Goal: Information Seeking & Learning: Learn about a topic

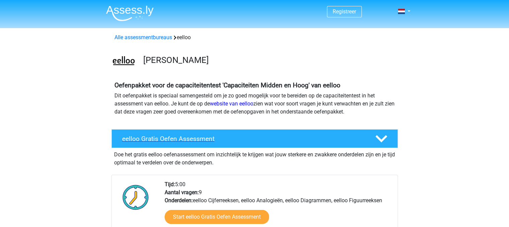
click at [159, 138] on h4 "eelloo Gratis Oefen Assessment" at bounding box center [243, 139] width 242 height 8
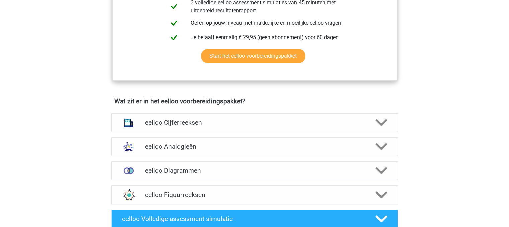
scroll to position [234, 0]
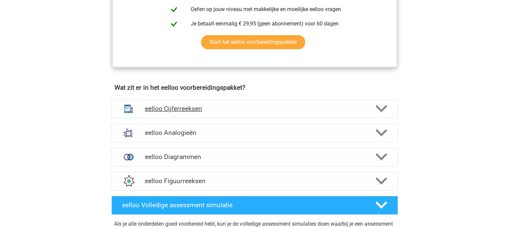
click at [163, 118] on div "eelloo Cijferreeksen" at bounding box center [254, 108] width 286 height 19
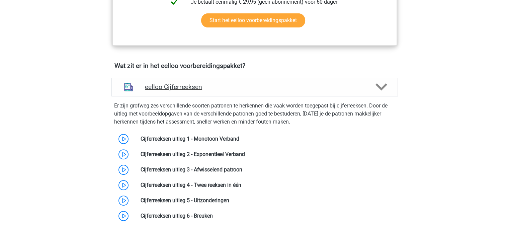
scroll to position [268, 0]
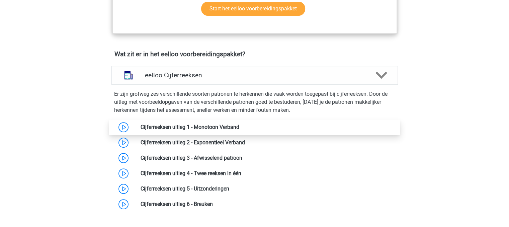
click at [239, 130] on link at bounding box center [239, 127] width 0 height 6
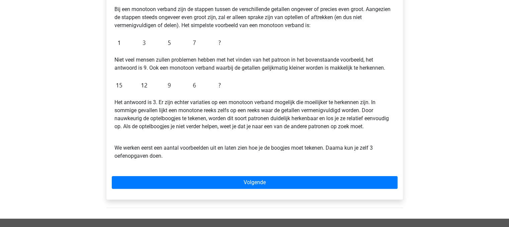
scroll to position [167, 0]
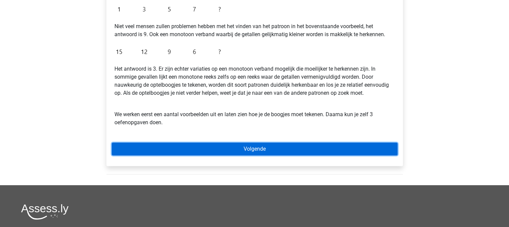
click at [248, 149] on link "Volgende" at bounding box center [255, 149] width 286 height 13
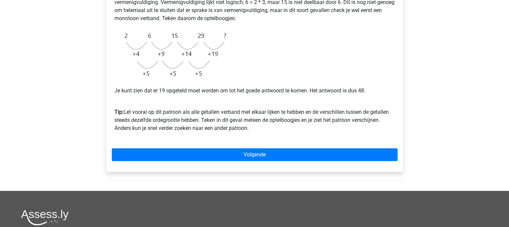
scroll to position [167, 0]
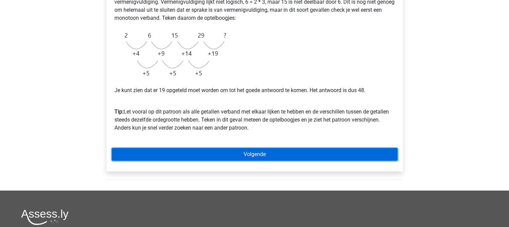
click at [253, 150] on link "Volgende" at bounding box center [255, 154] width 286 height 13
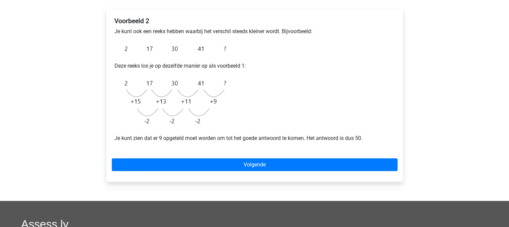
scroll to position [134, 0]
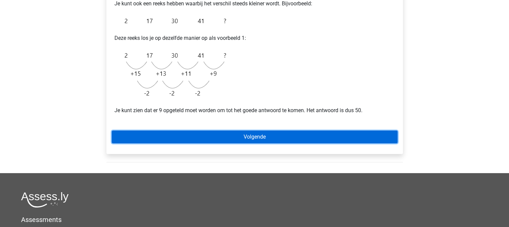
click at [274, 140] on link "Volgende" at bounding box center [255, 136] width 286 height 13
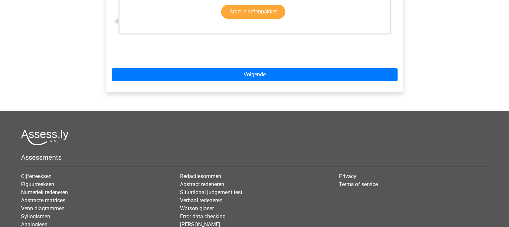
scroll to position [100, 0]
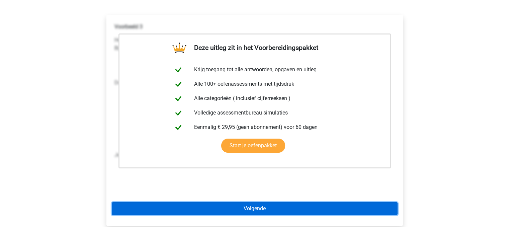
click at [251, 208] on link "Volgende" at bounding box center [255, 208] width 286 height 13
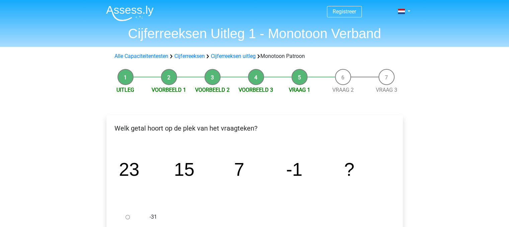
scroll to position [33, 0]
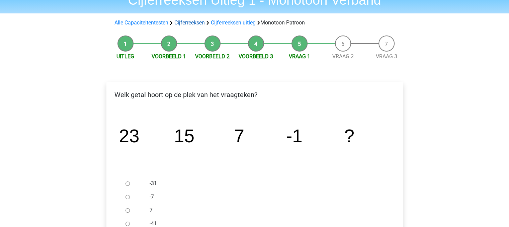
click at [194, 23] on link "Cijferreeksen" at bounding box center [189, 22] width 30 height 6
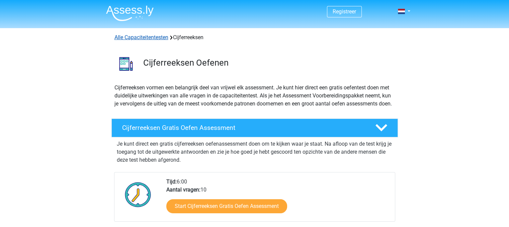
click at [153, 36] on link "Alle Capaciteitentesten" at bounding box center [141, 37] width 54 height 6
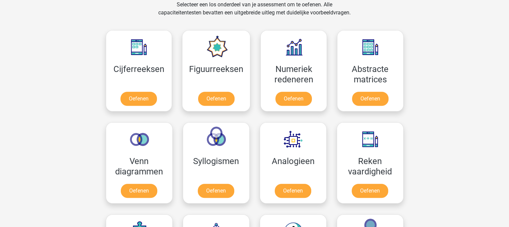
scroll to position [284, 0]
click at [365, 100] on link "Oefenen" at bounding box center [370, 100] width 38 height 15
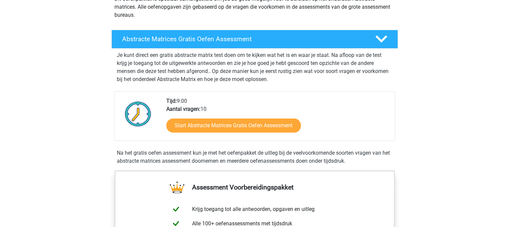
scroll to position [100, 0]
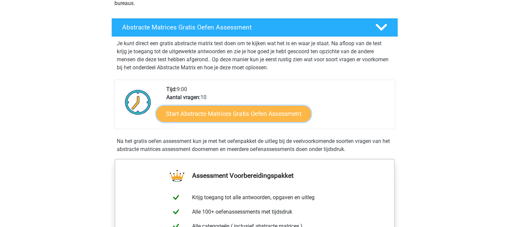
click at [292, 111] on link "Start Abstracte Matrices Gratis Oefen Assessment" at bounding box center [233, 113] width 155 height 16
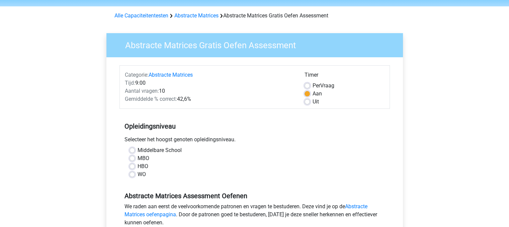
scroll to position [33, 0]
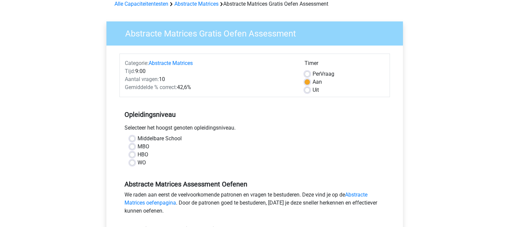
click at [135, 146] on div "MBO" at bounding box center [254, 147] width 250 height 8
click at [137, 145] on label "MBO" at bounding box center [143, 147] width 12 height 8
click at [132, 145] on input "MBO" at bounding box center [131, 146] width 5 height 7
radio input "true"
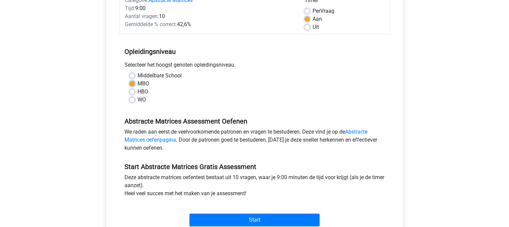
scroll to position [100, 0]
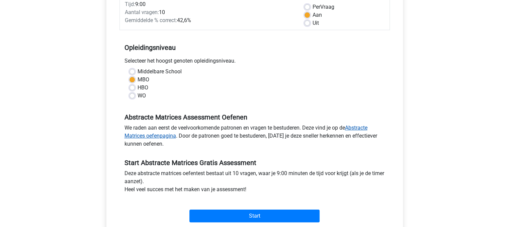
click at [363, 128] on link "Abstracte Matrices oefenpagina" at bounding box center [245, 131] width 243 height 14
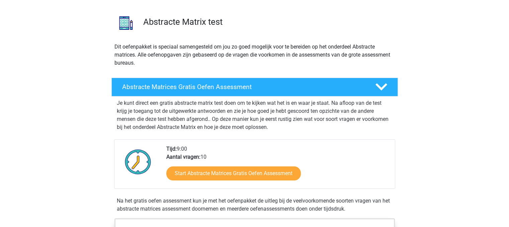
scroll to position [100, 0]
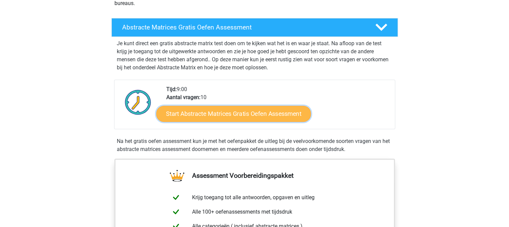
click at [259, 115] on link "Start Abstracte Matrices Gratis Oefen Assessment" at bounding box center [233, 113] width 155 height 16
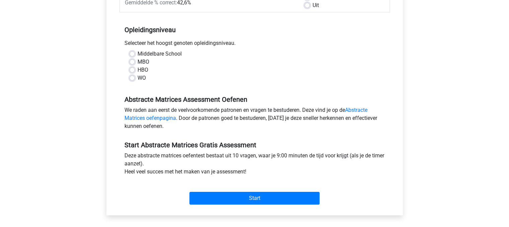
scroll to position [134, 0]
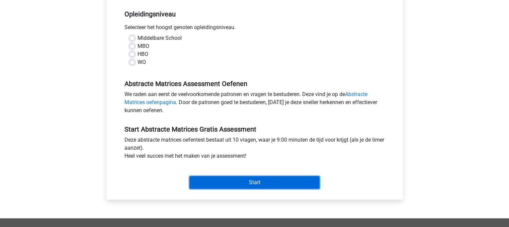
click at [265, 181] on input "Start" at bounding box center [254, 182] width 130 height 13
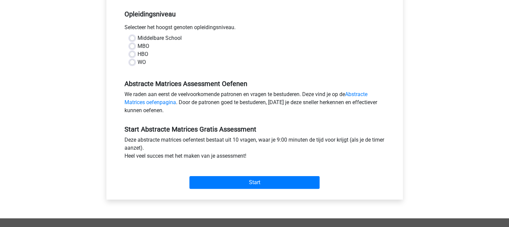
click at [194, 54] on div "HBO" at bounding box center [254, 54] width 250 height 8
click at [137, 44] on label "MBO" at bounding box center [143, 46] width 12 height 8
click at [132, 44] on input "MBO" at bounding box center [131, 45] width 5 height 7
radio input "true"
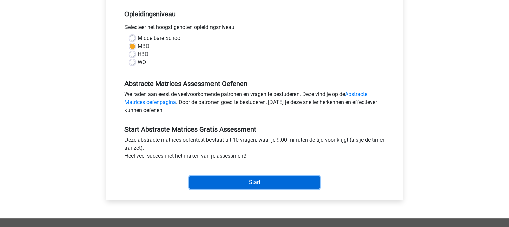
click at [262, 180] on input "Start" at bounding box center [254, 182] width 130 height 13
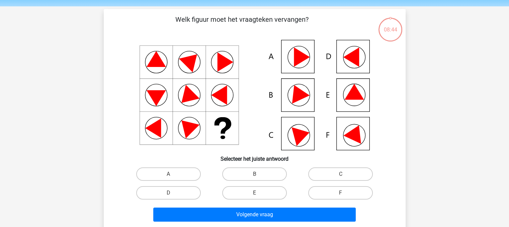
scroll to position [33, 0]
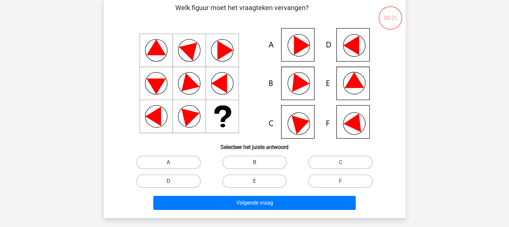
click at [353, 91] on icon at bounding box center [255, 83] width 270 height 110
click at [272, 180] on label "E" at bounding box center [254, 180] width 65 height 13
click at [259, 181] on input "E" at bounding box center [256, 183] width 4 height 4
radio input "true"
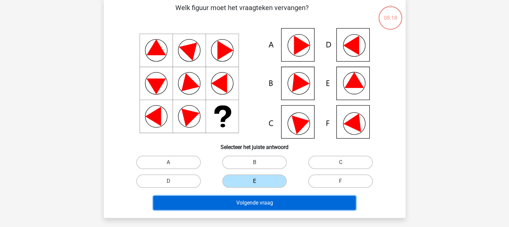
click at [272, 200] on button "Volgende vraag" at bounding box center [254, 203] width 202 height 14
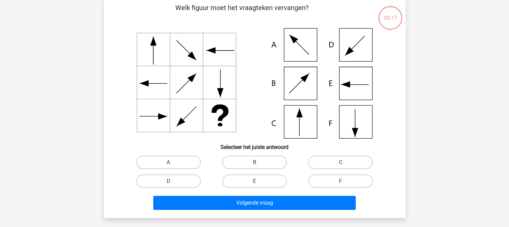
scroll to position [31, 0]
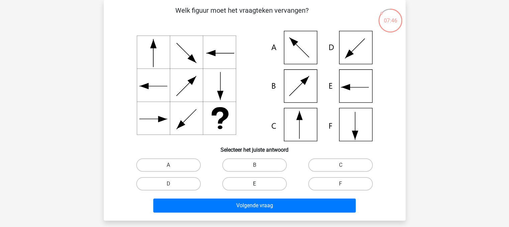
click at [275, 183] on label "E" at bounding box center [254, 183] width 65 height 13
click at [259, 184] on input "E" at bounding box center [256, 186] width 4 height 4
radio input "true"
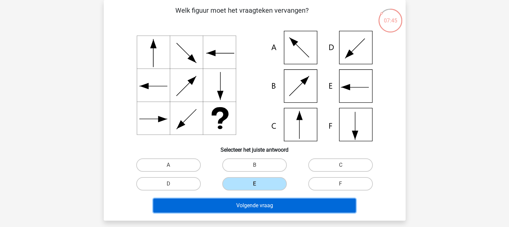
click at [276, 205] on button "Volgende vraag" at bounding box center [254, 205] width 202 height 14
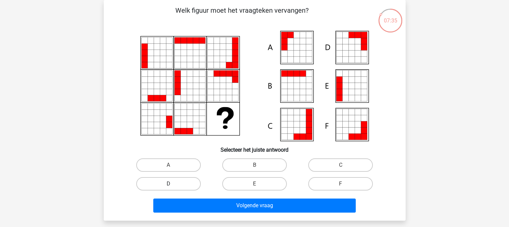
click at [191, 184] on label "D" at bounding box center [168, 183] width 65 height 13
click at [173, 184] on input "D" at bounding box center [170, 186] width 4 height 4
radio input "true"
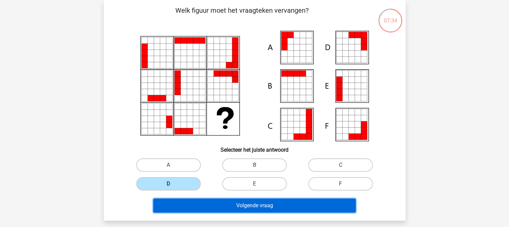
click at [232, 204] on button "Volgende vraag" at bounding box center [254, 205] width 202 height 14
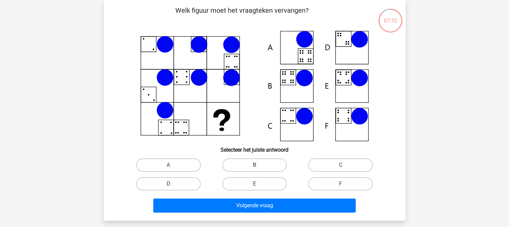
click at [262, 165] on label "B" at bounding box center [254, 164] width 65 height 13
click at [259, 165] on input "B" at bounding box center [256, 167] width 4 height 4
radio input "true"
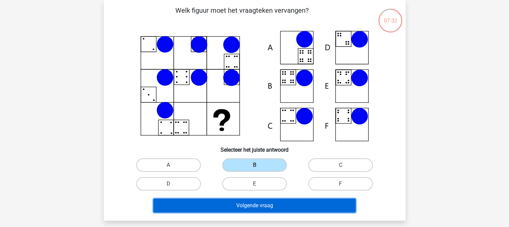
click at [260, 206] on button "Volgende vraag" at bounding box center [254, 205] width 202 height 14
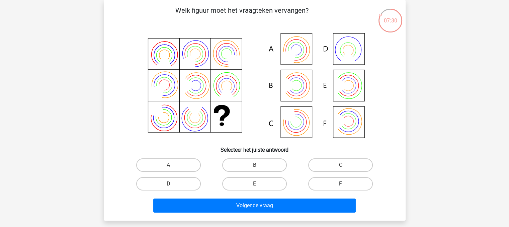
click at [331, 185] on label "F" at bounding box center [340, 183] width 65 height 13
click at [341, 185] on input "F" at bounding box center [343, 186] width 4 height 4
radio input "true"
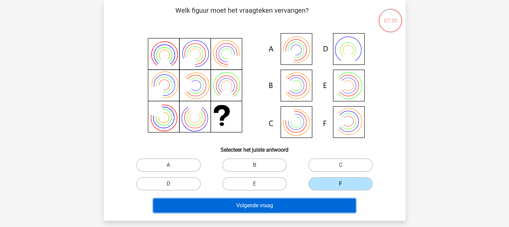
click at [306, 208] on button "Volgende vraag" at bounding box center [254, 205] width 202 height 14
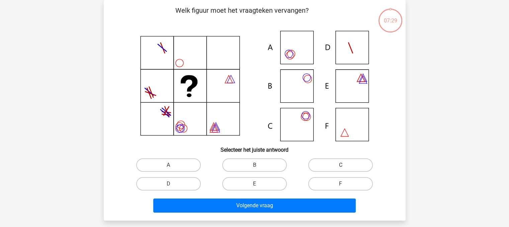
click at [329, 166] on label "C" at bounding box center [340, 164] width 65 height 13
click at [341, 166] on input "C" at bounding box center [343, 167] width 4 height 4
radio input "true"
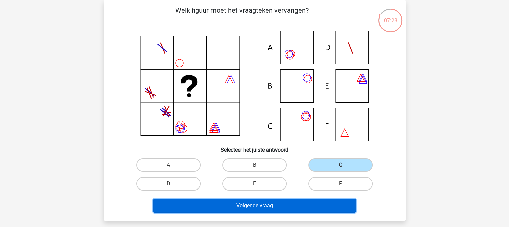
click at [298, 206] on button "Volgende vraag" at bounding box center [254, 205] width 202 height 14
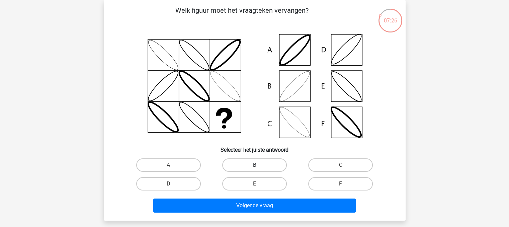
click at [263, 162] on label "B" at bounding box center [254, 164] width 65 height 13
click at [259, 165] on input "B" at bounding box center [256, 167] width 4 height 4
radio input "true"
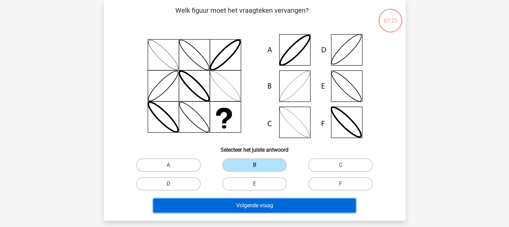
click at [258, 207] on button "Volgende vraag" at bounding box center [254, 205] width 202 height 14
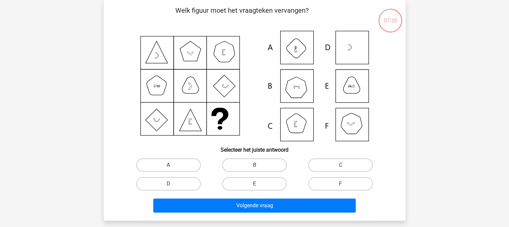
click at [169, 186] on input "D" at bounding box center [170, 186] width 4 height 4
radio input "true"
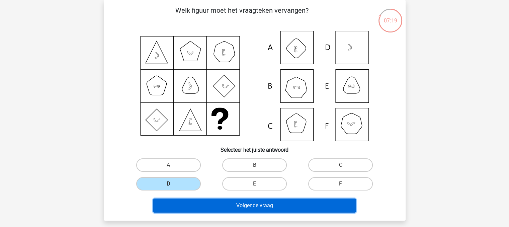
click at [210, 201] on button "Volgende vraag" at bounding box center [254, 205] width 202 height 14
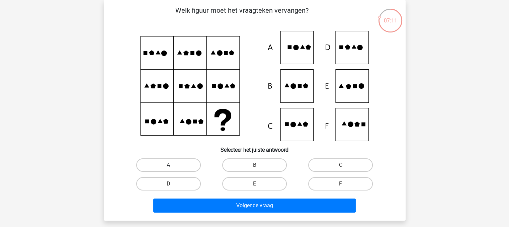
click at [184, 164] on label "A" at bounding box center [168, 164] width 65 height 13
click at [173, 165] on input "A" at bounding box center [170, 167] width 4 height 4
radio input "true"
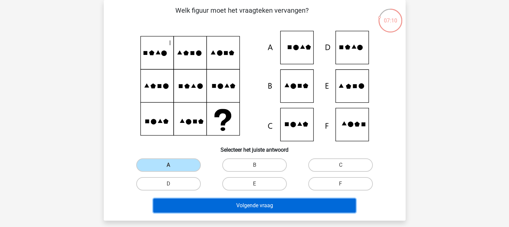
click at [231, 209] on button "Volgende vraag" at bounding box center [254, 205] width 202 height 14
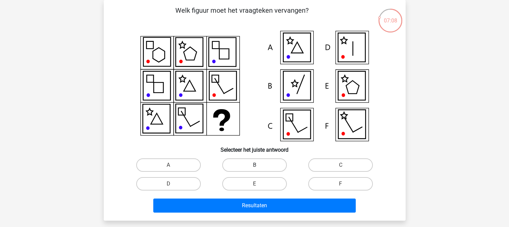
click at [250, 167] on label "B" at bounding box center [254, 164] width 65 height 13
click at [254, 167] on input "B" at bounding box center [256, 167] width 4 height 4
radio input "true"
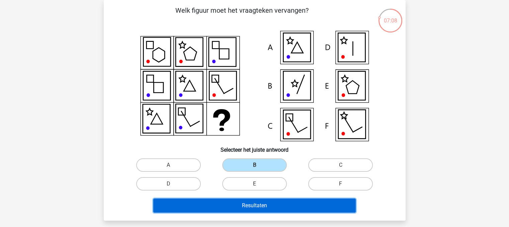
click at [250, 204] on button "Resultaten" at bounding box center [254, 205] width 202 height 14
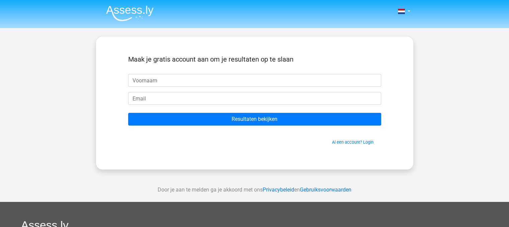
click at [131, 13] on img at bounding box center [130, 13] width 48 height 16
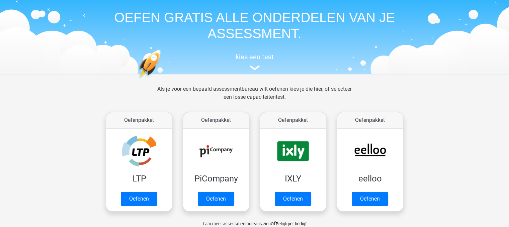
scroll to position [33, 0]
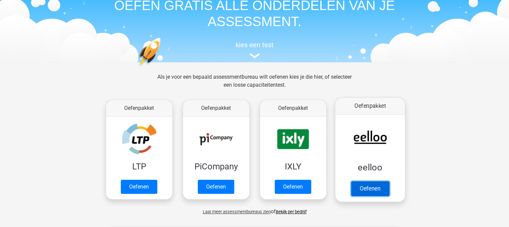
click at [380, 186] on link "Oefenen" at bounding box center [370, 188] width 38 height 15
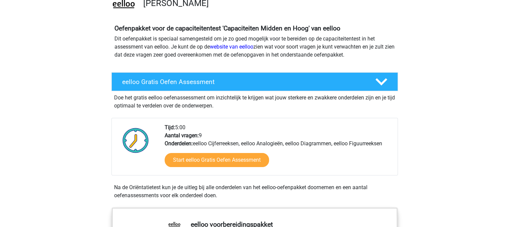
scroll to position [67, 0]
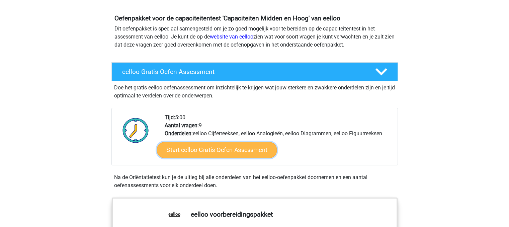
click at [265, 152] on link "Start eelloo Gratis Oefen Assessment" at bounding box center [217, 150] width 120 height 16
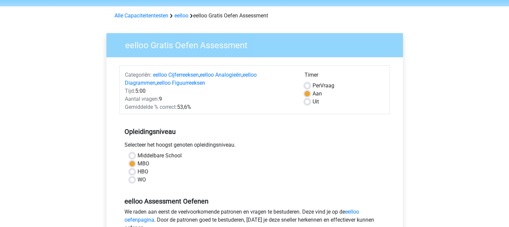
scroll to position [33, 0]
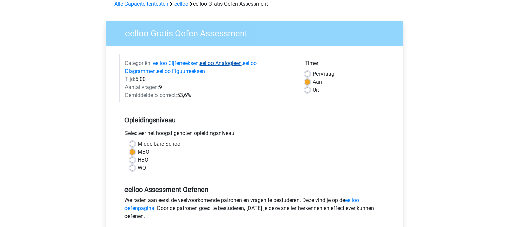
click at [221, 62] on link "eelloo Analogieën" at bounding box center [221, 63] width 42 height 6
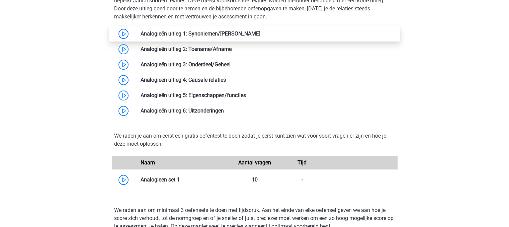
scroll to position [570, 0]
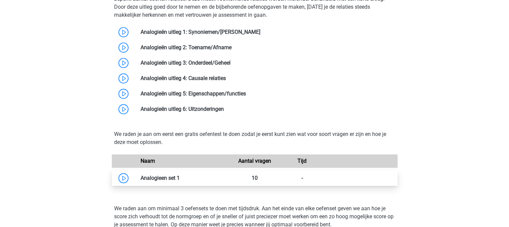
click at [180, 180] on link at bounding box center [180, 178] width 0 height 6
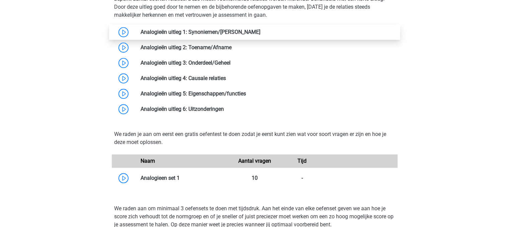
click at [260, 33] on link at bounding box center [260, 32] width 0 height 6
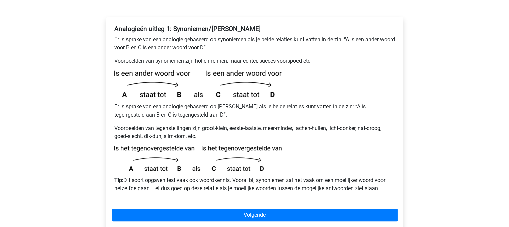
scroll to position [134, 0]
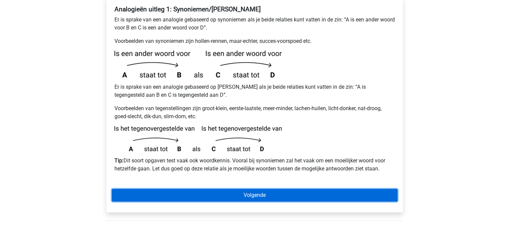
click at [258, 189] on link "Volgende" at bounding box center [255, 195] width 286 height 13
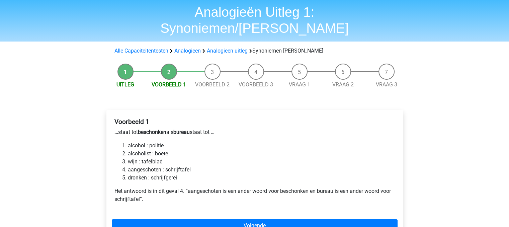
scroll to position [33, 0]
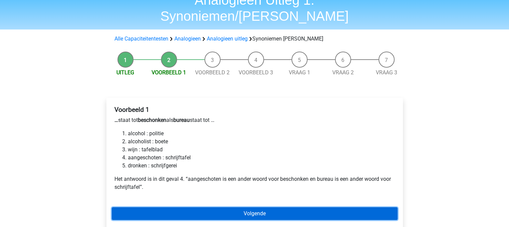
click at [260, 207] on link "Volgende" at bounding box center [255, 213] width 286 height 13
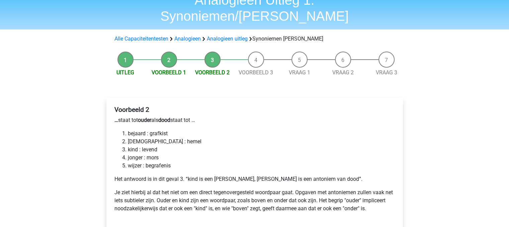
scroll to position [67, 0]
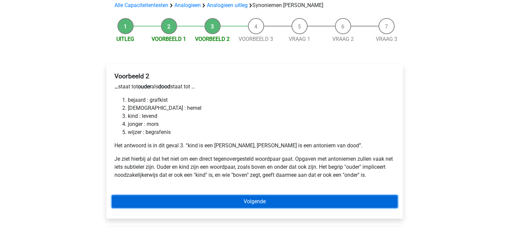
click at [267, 195] on link "Volgende" at bounding box center [255, 201] width 286 height 13
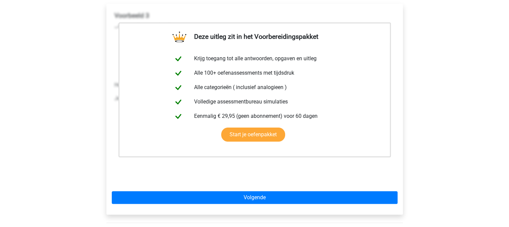
scroll to position [134, 0]
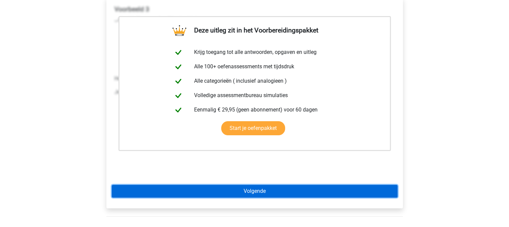
click at [269, 185] on link "Volgende" at bounding box center [255, 191] width 286 height 13
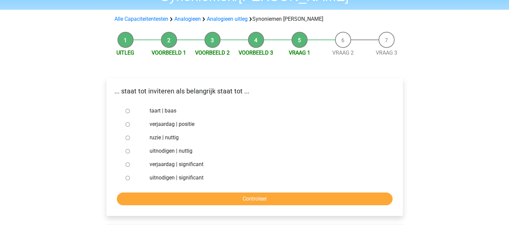
scroll to position [33, 0]
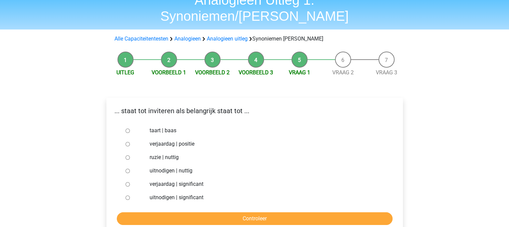
click at [127, 195] on input "uitnodigen | significant" at bounding box center [127, 197] width 4 height 4
radio input "true"
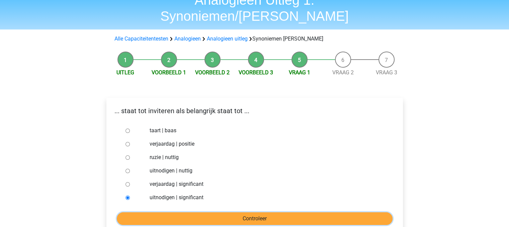
click at [185, 212] on input "Controleer" at bounding box center [255, 218] width 276 height 13
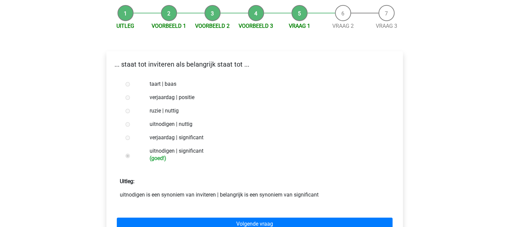
scroll to position [100, 0]
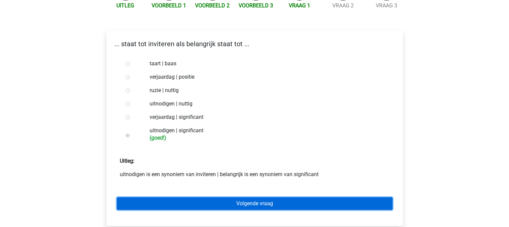
click at [240, 197] on link "Volgende vraag" at bounding box center [255, 203] width 276 height 13
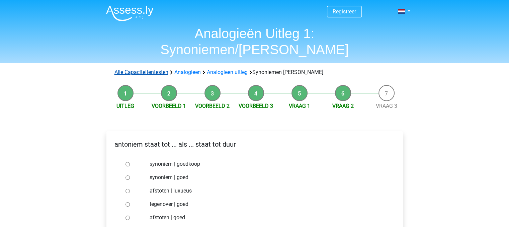
click at [160, 69] on link "Alle Capaciteitentesten" at bounding box center [141, 72] width 54 height 6
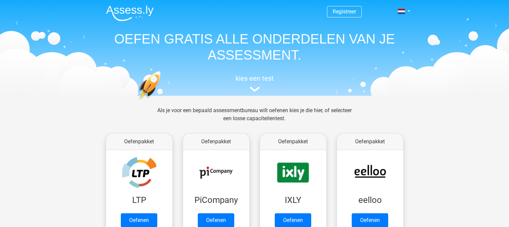
scroll to position [284, 0]
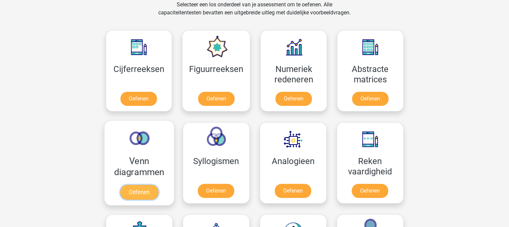
click at [136, 194] on link "Oefenen" at bounding box center [139, 192] width 38 height 15
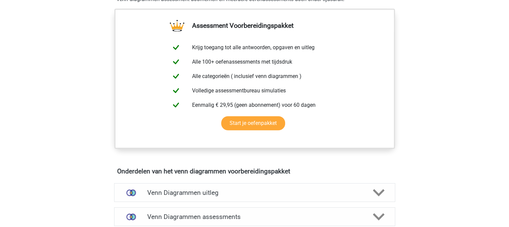
scroll to position [268, 0]
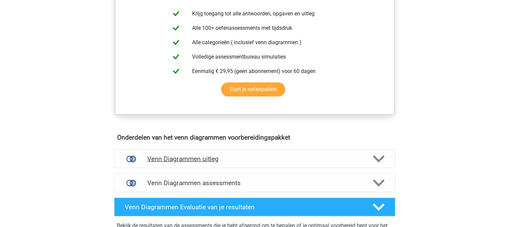
click at [184, 156] on h4 "Venn Diagrammen uitleg" at bounding box center [254, 159] width 215 height 8
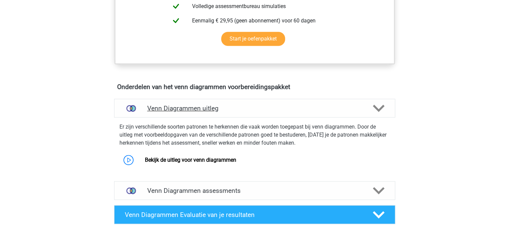
scroll to position [335, 0]
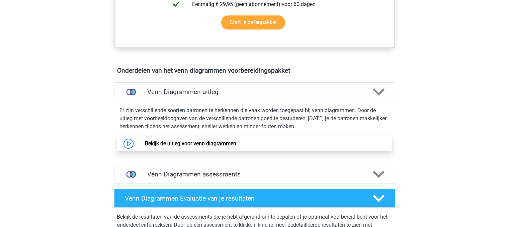
click at [191, 143] on link "Bekijk de uitleg voor venn diagrammen" at bounding box center [190, 143] width 91 height 6
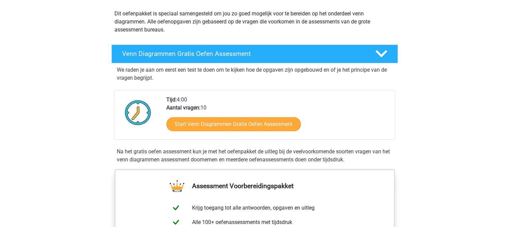
scroll to position [0, 0]
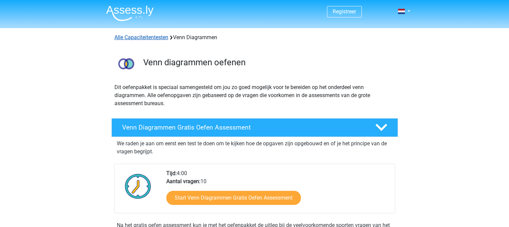
click at [145, 37] on link "Alle Capaciteitentesten" at bounding box center [141, 37] width 54 height 6
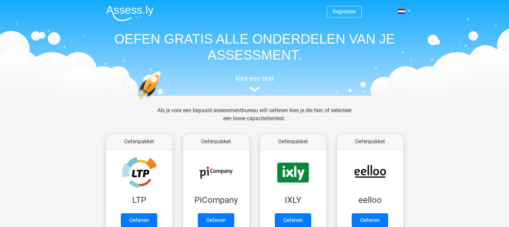
scroll to position [284, 0]
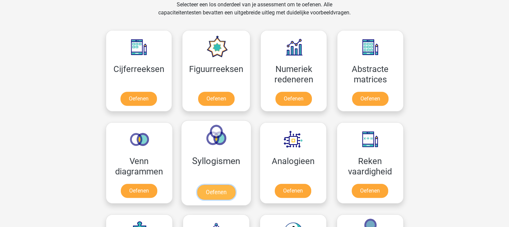
click at [211, 185] on link "Oefenen" at bounding box center [216, 192] width 38 height 15
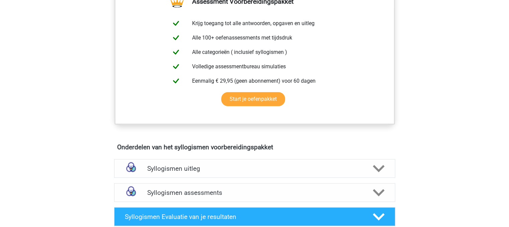
scroll to position [268, 0]
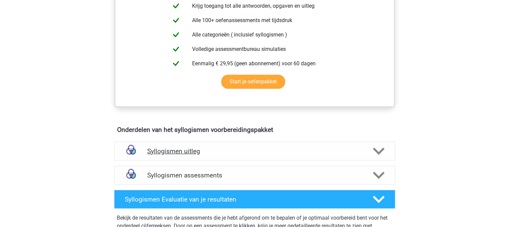
click at [215, 150] on h4 "Syllogismen uitleg" at bounding box center [254, 151] width 215 height 8
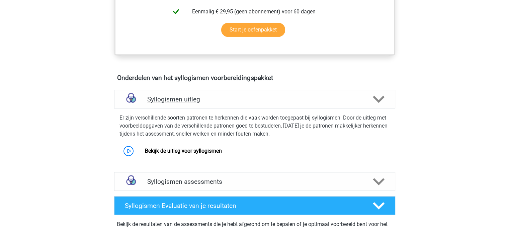
scroll to position [335, 0]
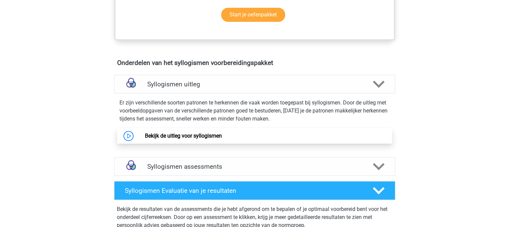
click at [203, 137] on link "Bekijk de uitleg voor syllogismen" at bounding box center [183, 135] width 77 height 6
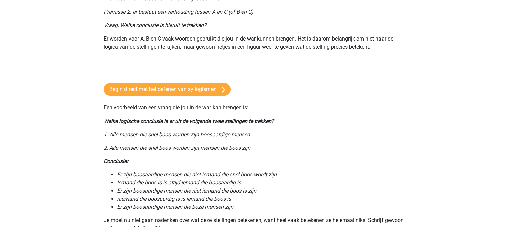
scroll to position [134, 0]
